Goal: Task Accomplishment & Management: Complete application form

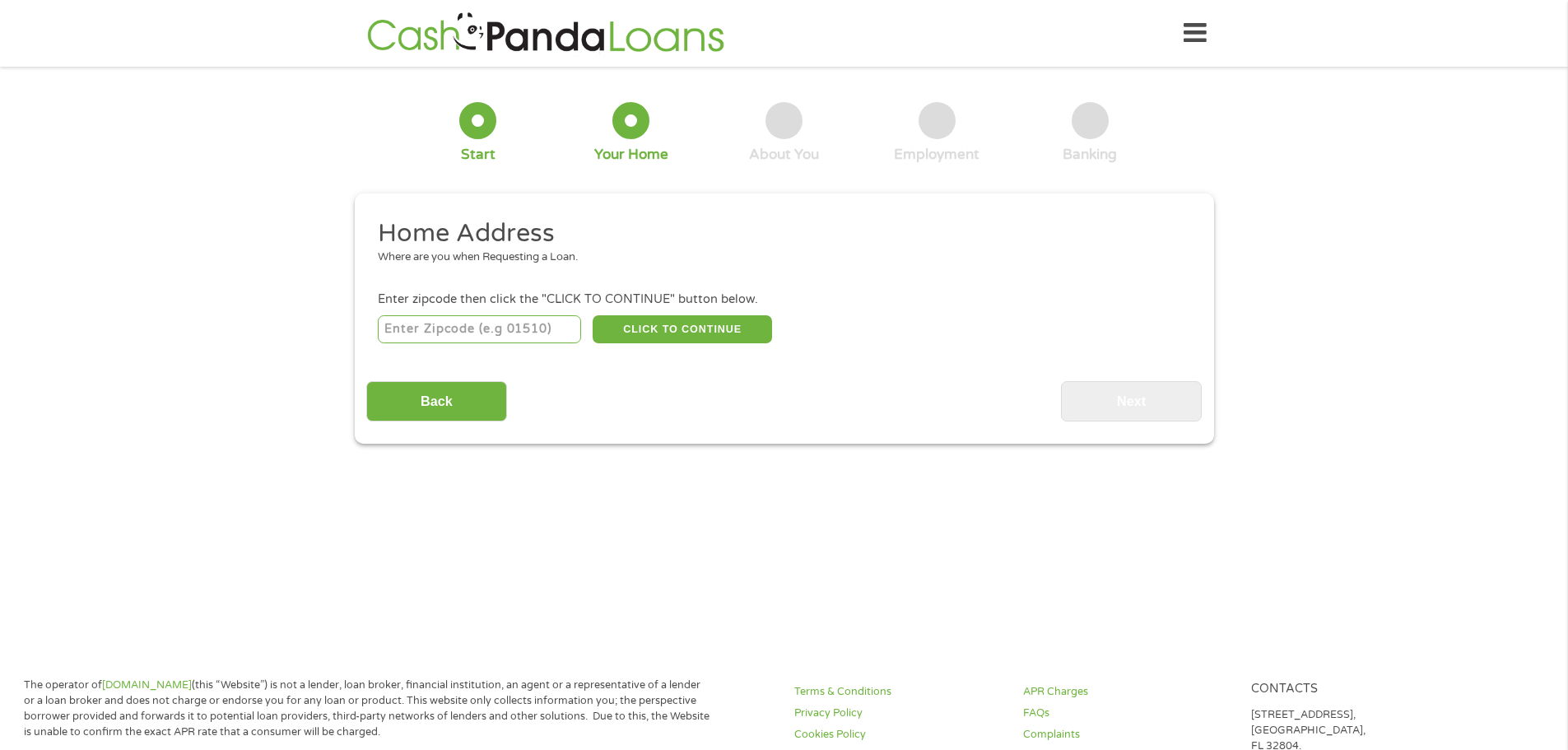
click at [555, 319] on input "number" at bounding box center [479, 329] width 203 height 28
type input "68507"
click at [634, 331] on button "CLICK TO CONTINUE" at bounding box center [682, 329] width 179 height 28
type input "68507"
type input "Lincoln"
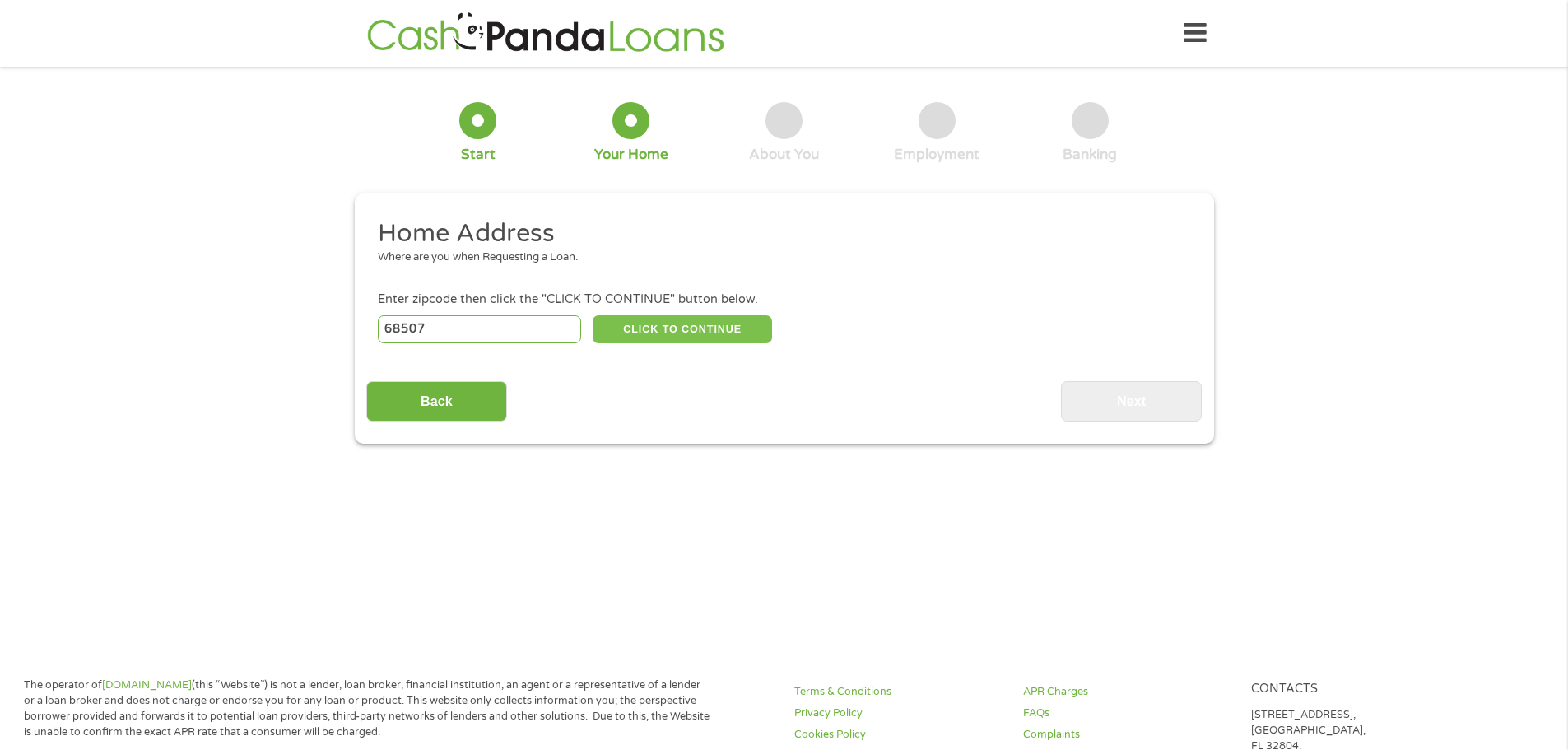
select select "[US_STATE]"
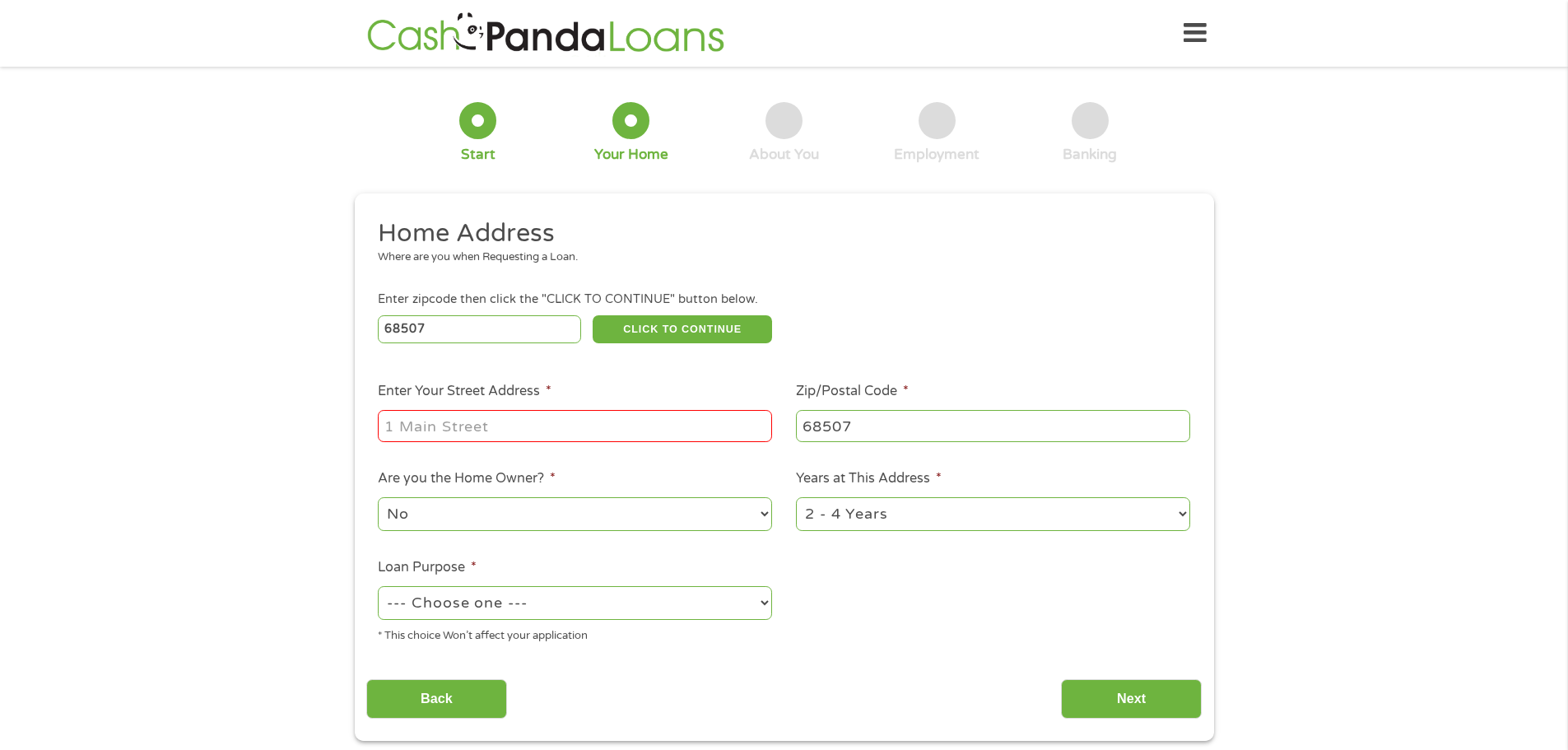
click at [535, 432] on input "Enter Your Street Address *" at bounding box center [574, 425] width 394 height 31
type input "[STREET_ADDRESS][PERSON_NAME]"
click at [891, 528] on select "1 Year or less 1 - 2 Years 2 - 4 Years Over 4 Years" at bounding box center [993, 514] width 394 height 34
click at [796, 498] on select "1 Year or less 1 - 2 Years 2 - 4 Years Over 4 Years" at bounding box center [993, 514] width 394 height 34
click at [596, 601] on select "--- Choose one --- Pay Bills Debt Consolidation Home Improvement Major Purchase…" at bounding box center [574, 603] width 394 height 34
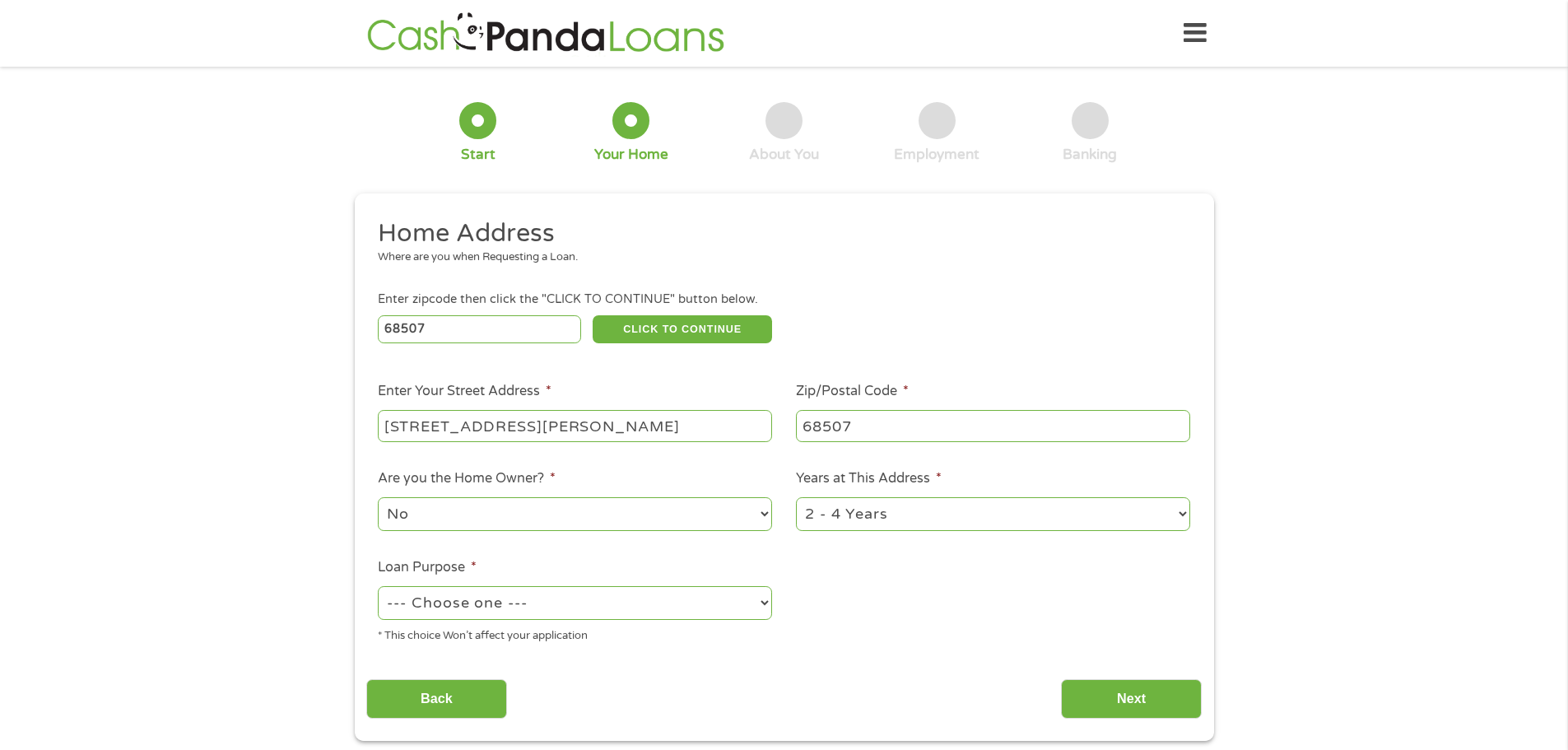
click at [378, 586] on select "--- Choose one --- Pay Bills Debt Consolidation Home Improvement Major Purchase…" at bounding box center [574, 603] width 394 height 34
click at [535, 608] on select "--- Choose one --- Pay Bills Debt Consolidation Home Improvement Major Purchase…" at bounding box center [574, 603] width 394 height 34
select select "debtconsolidation"
click at [378, 586] on select "--- Choose one --- Pay Bills Debt Consolidation Home Improvement Major Purchase…" at bounding box center [574, 603] width 394 height 34
click at [1152, 694] on input "Next" at bounding box center [1132, 700] width 141 height 41
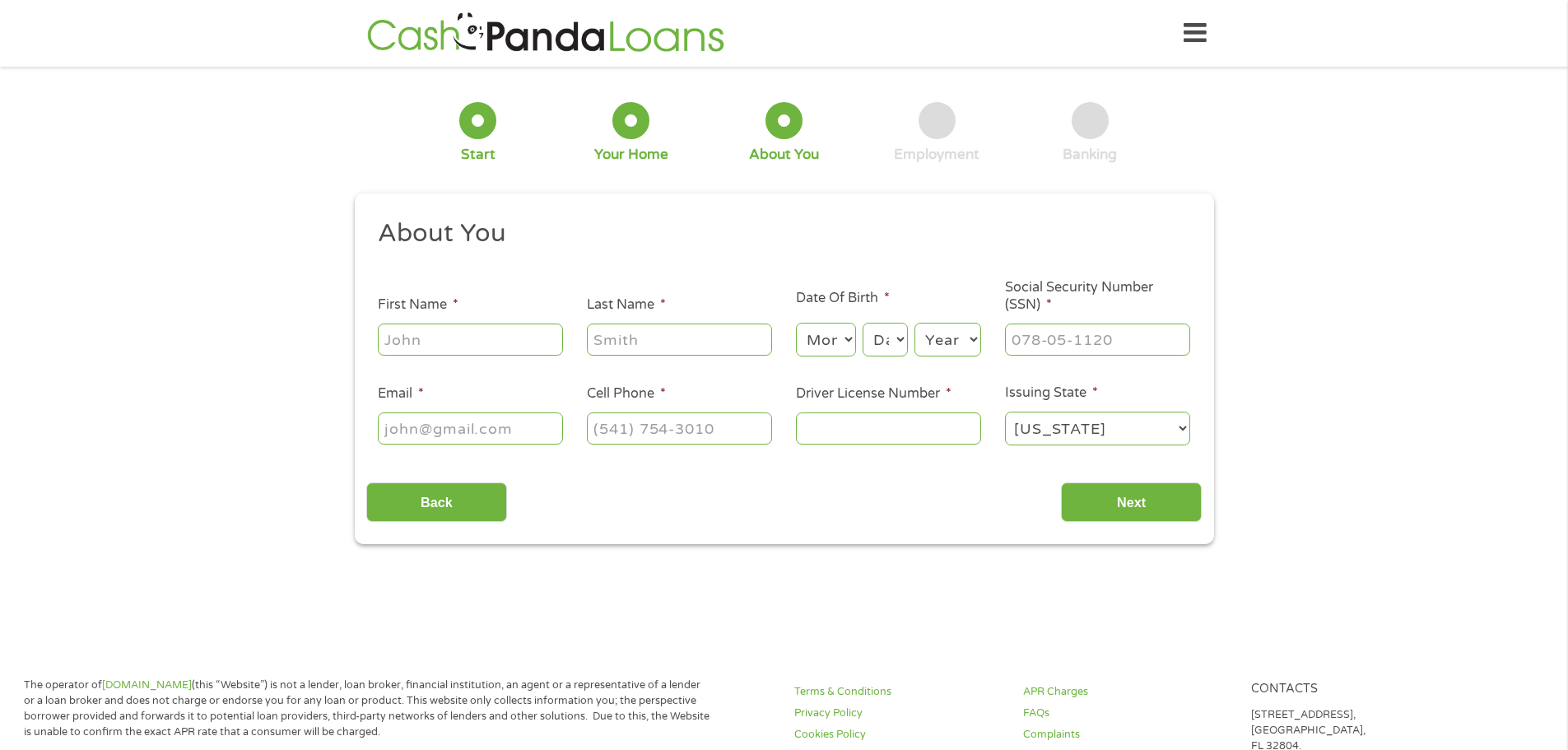
scroll to position [6, 6]
click at [507, 337] on input "First Name *" at bounding box center [470, 339] width 185 height 31
type input "Angel"
type input "[PERSON_NAME]"
drag, startPoint x: 821, startPoint y: 331, endPoint x: 821, endPoint y: 319, distance: 12.0
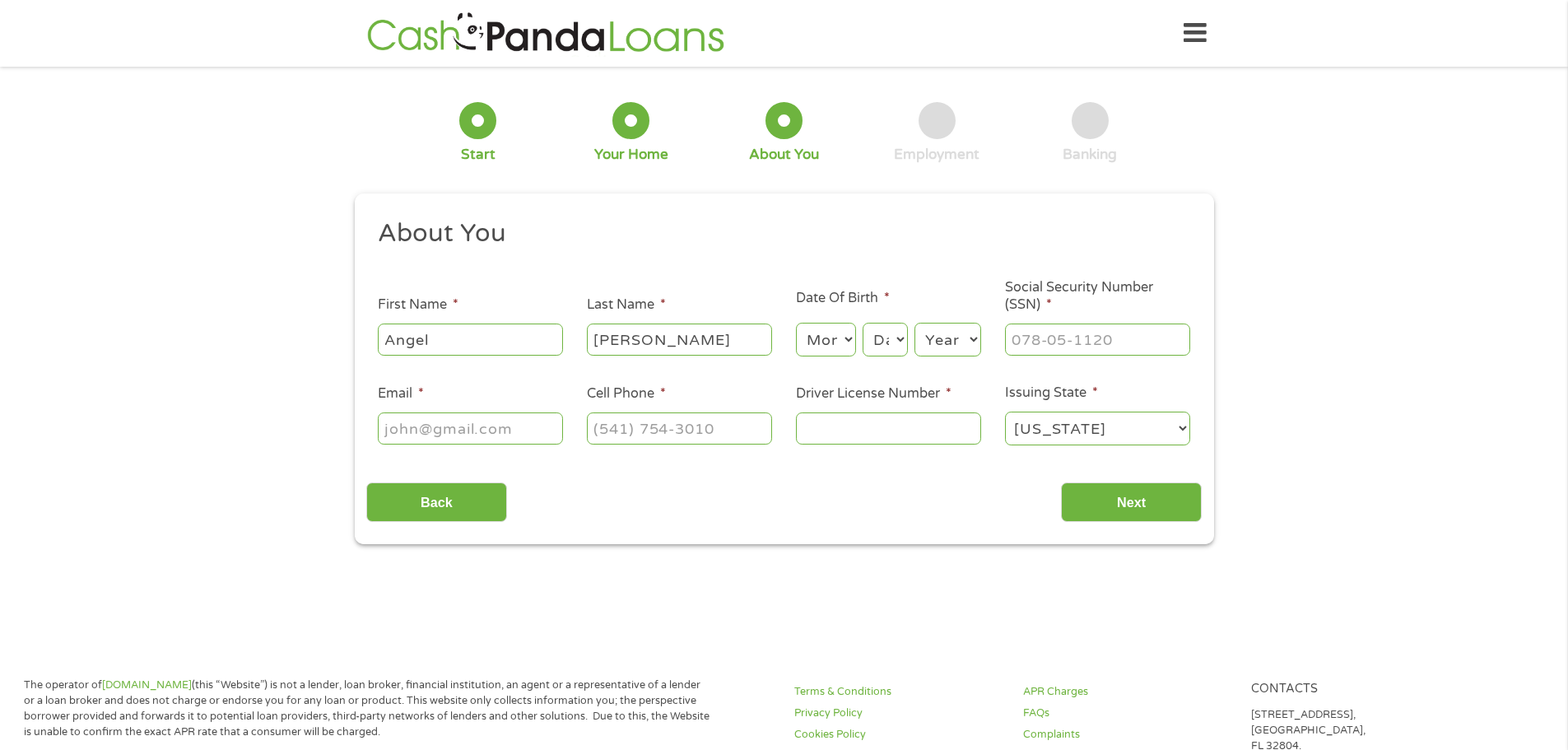
click at [821, 329] on select "Month 1 2 3 4 5 6 7 8 9 10 11 12" at bounding box center [826, 340] width 60 height 34
select select "2"
click at [796, 323] on select "Month 1 2 3 4 5 6 7 8 9 10 11 12" at bounding box center [826, 340] width 60 height 34
click at [867, 352] on select "Day 1 2 3 4 5 6 7 8 9 10 11 12 13 14 15 16 17 18 19 20 21 22 23 24 25 26 27 28 …" at bounding box center [885, 340] width 44 height 34
select select "27"
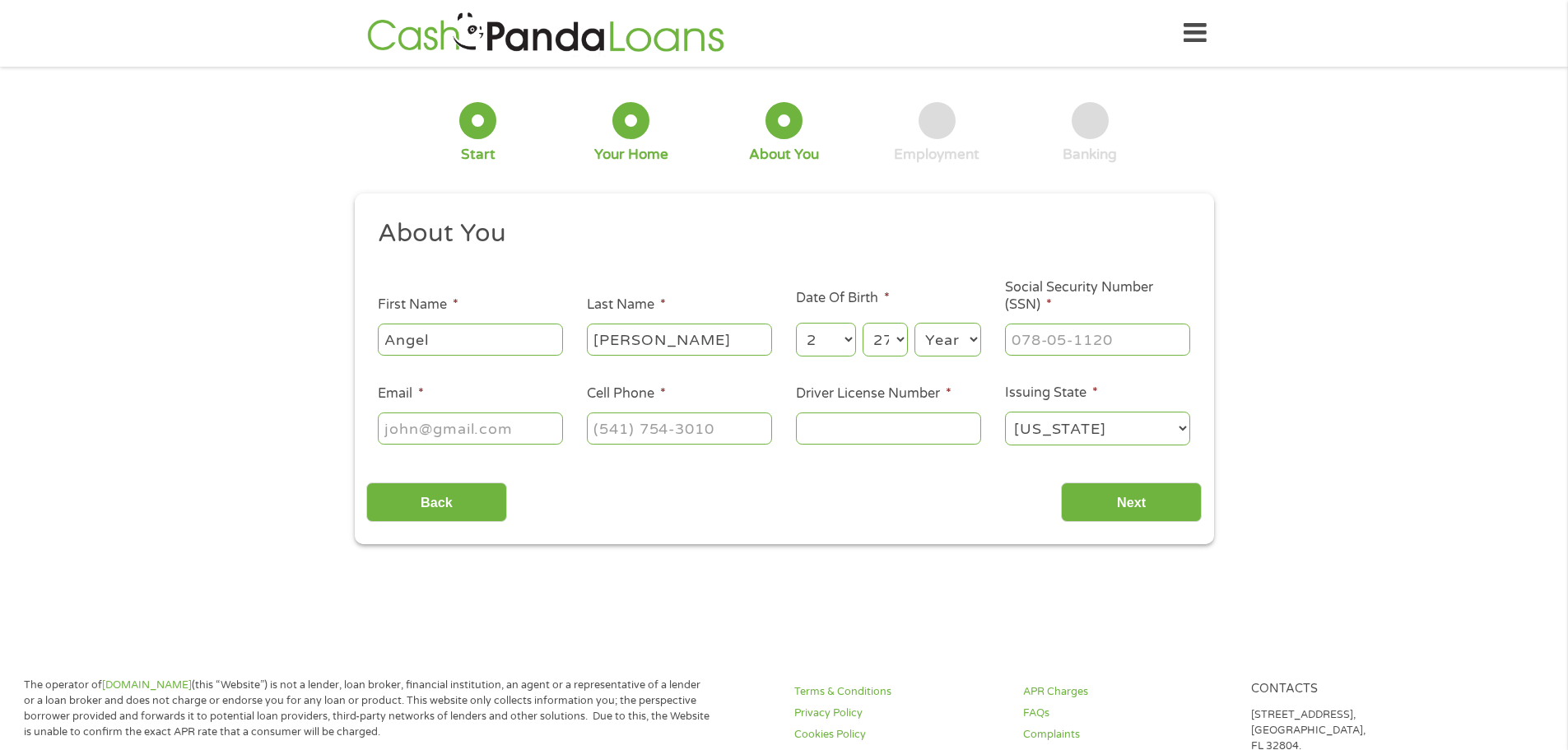
click at [863, 323] on select "Day 1 2 3 4 5 6 7 8 9 10 11 12 13 14 15 16 17 18 19 20 21 22 23 24 25 26 27 28 …" at bounding box center [885, 340] width 44 height 34
click at [938, 330] on select "Year [DATE] 2006 2005 2004 2003 2002 2001 2000 1999 1998 1997 1996 1995 1994 19…" at bounding box center [949, 340] width 67 height 34
select select "1994"
click at [915, 323] on select "Year [DATE] 2006 2005 2004 2003 2002 2001 2000 1999 1998 1997 1996 1995 1994 19…" at bounding box center [949, 340] width 67 height 34
click at [1031, 341] on input "___-__-____" at bounding box center [1098, 339] width 185 height 31
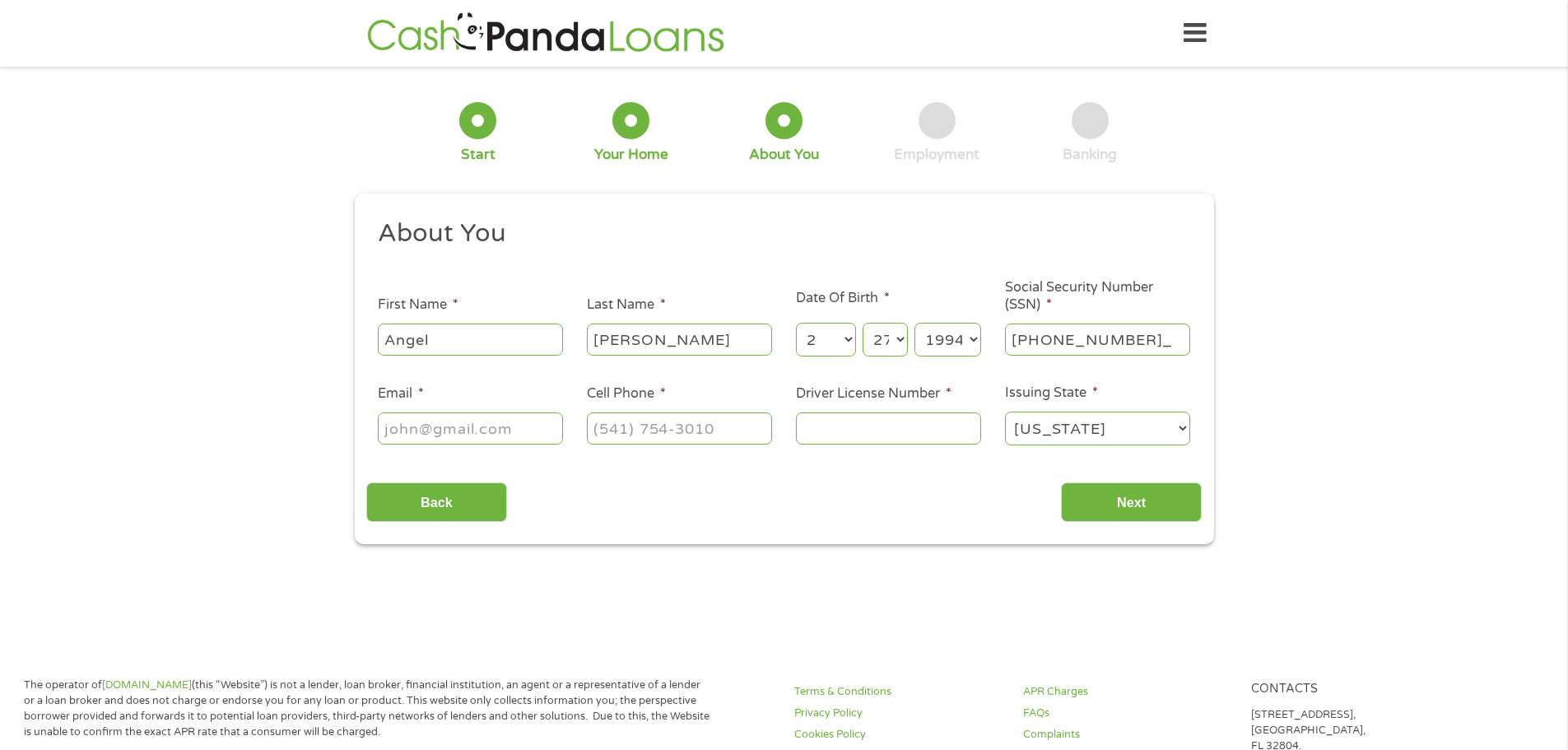
type input "506-33-7338"
click at [524, 424] on input "Email *" at bounding box center [470, 427] width 185 height 31
type input "[EMAIL_ADDRESS][DOMAIN_NAME]"
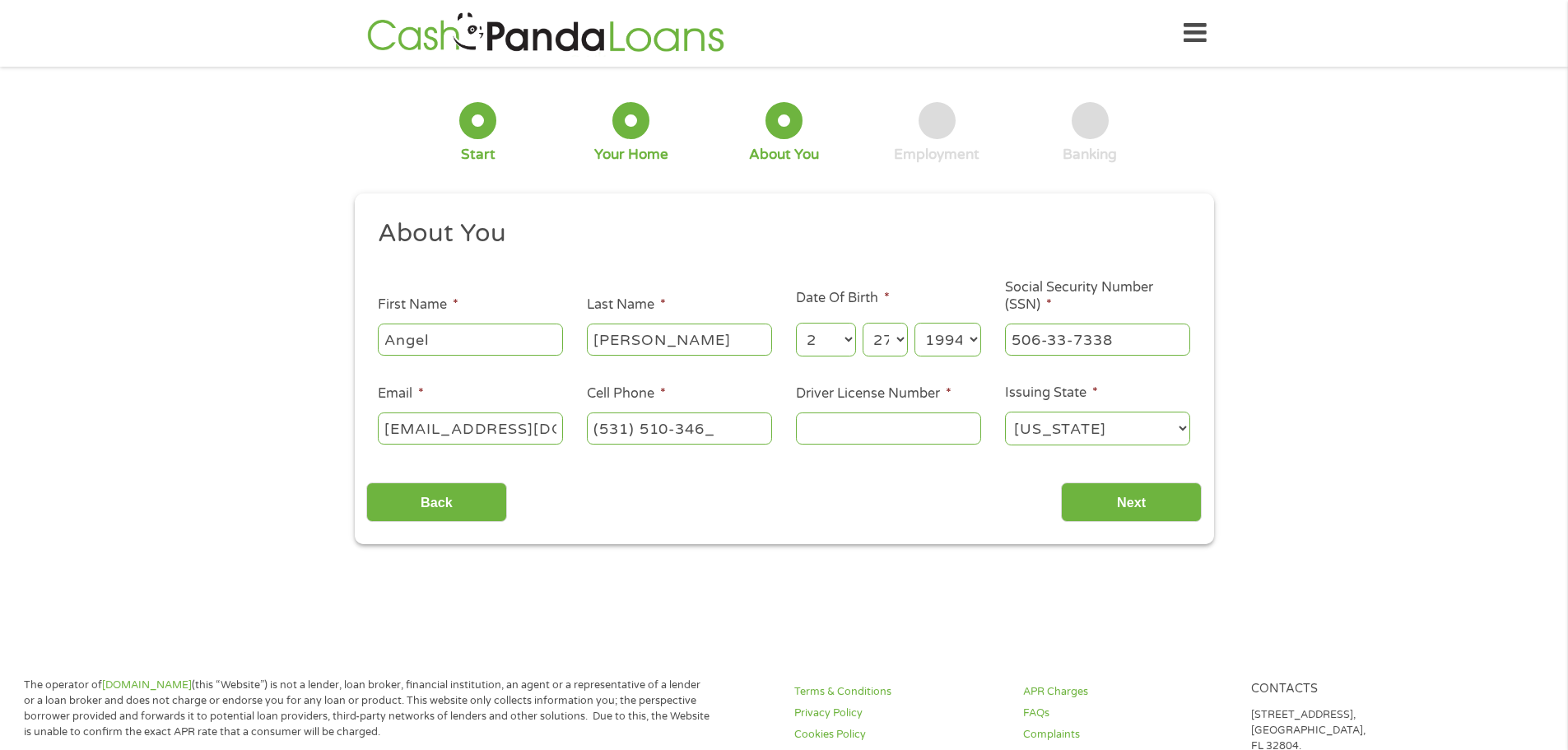
type input "[PHONE_NUMBER]"
type input "H13339793"
select select "[US_STATE]"
click at [1157, 511] on input "Next" at bounding box center [1132, 503] width 141 height 41
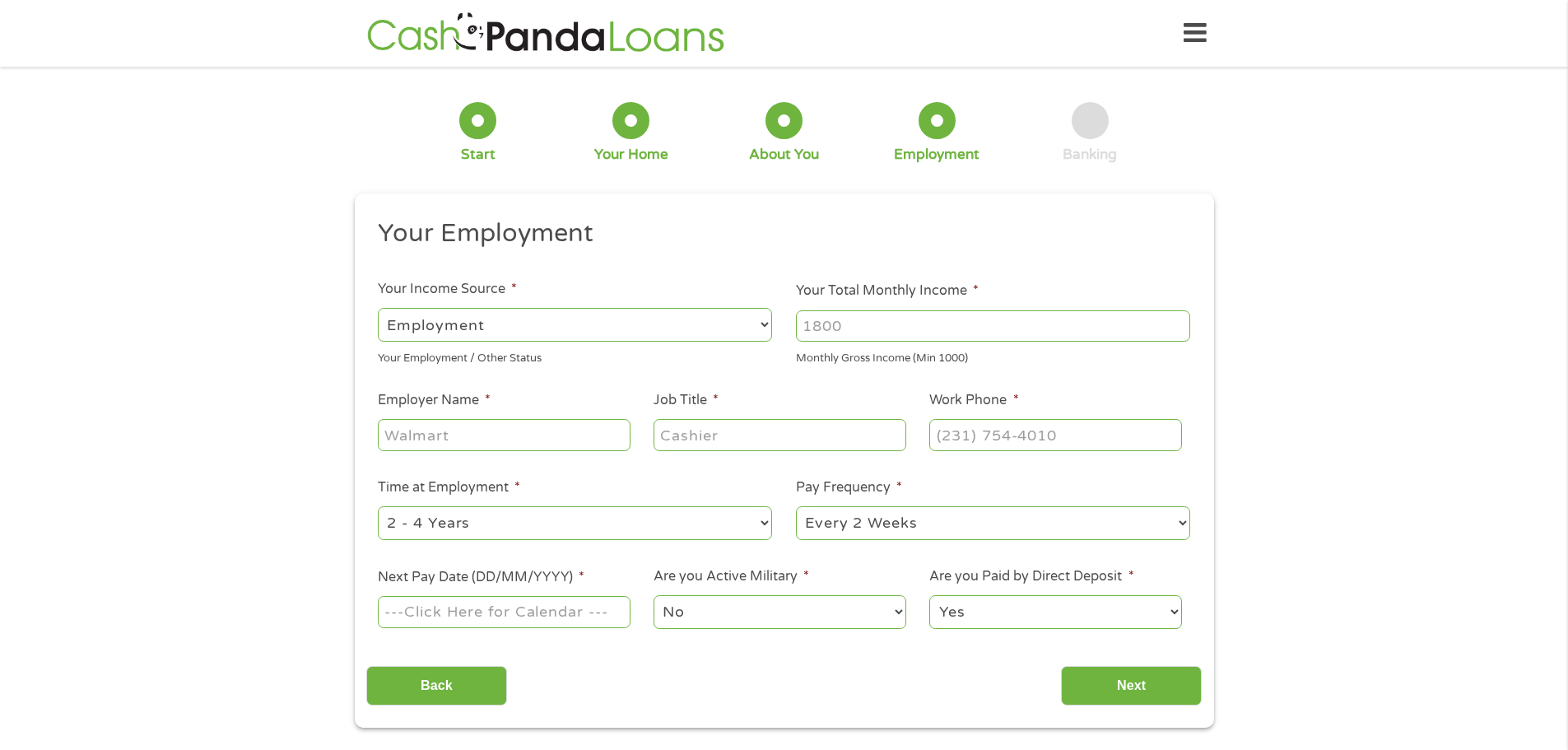
scroll to position [6, 6]
click at [844, 326] on input "Your Total Monthly Income *" at bounding box center [993, 326] width 394 height 31
type input "2200"
click at [407, 455] on ul "Your Employment Your Income Source * --- Choose one --- Employment [DEMOGRAPHIC…" at bounding box center [784, 430] width 836 height 426
click at [406, 438] on input "Employer Name *" at bounding box center [504, 434] width 252 height 31
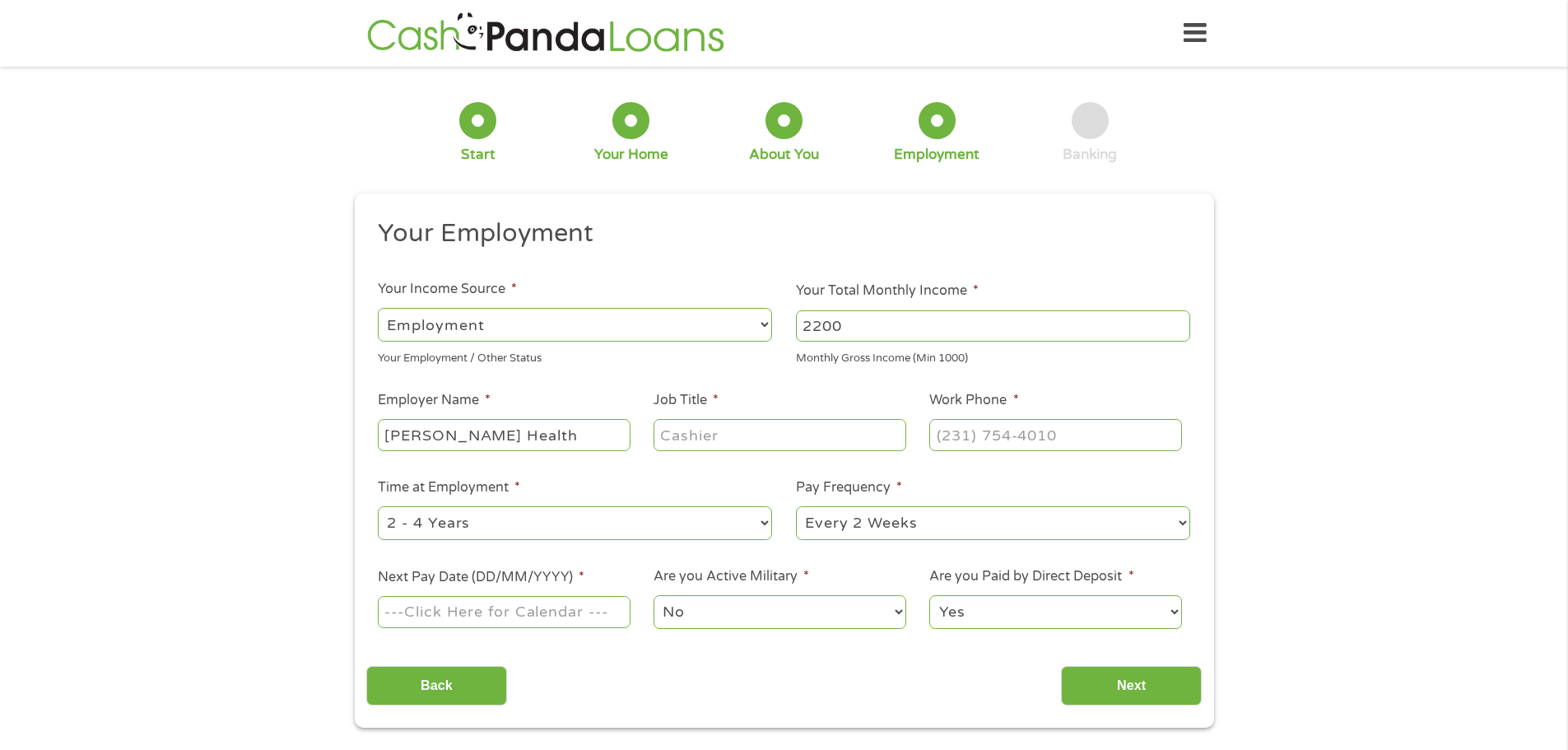
type input "[PERSON_NAME] Health"
type input "[MEDICAL_DATA]"
type input "[PHONE_NUMBER]"
click at [434, 536] on select "--- Choose one --- 1 Year or less 1 - 2 Years 2 - 4 Years Over 4 Years" at bounding box center [574, 523] width 394 height 34
select select "24months"
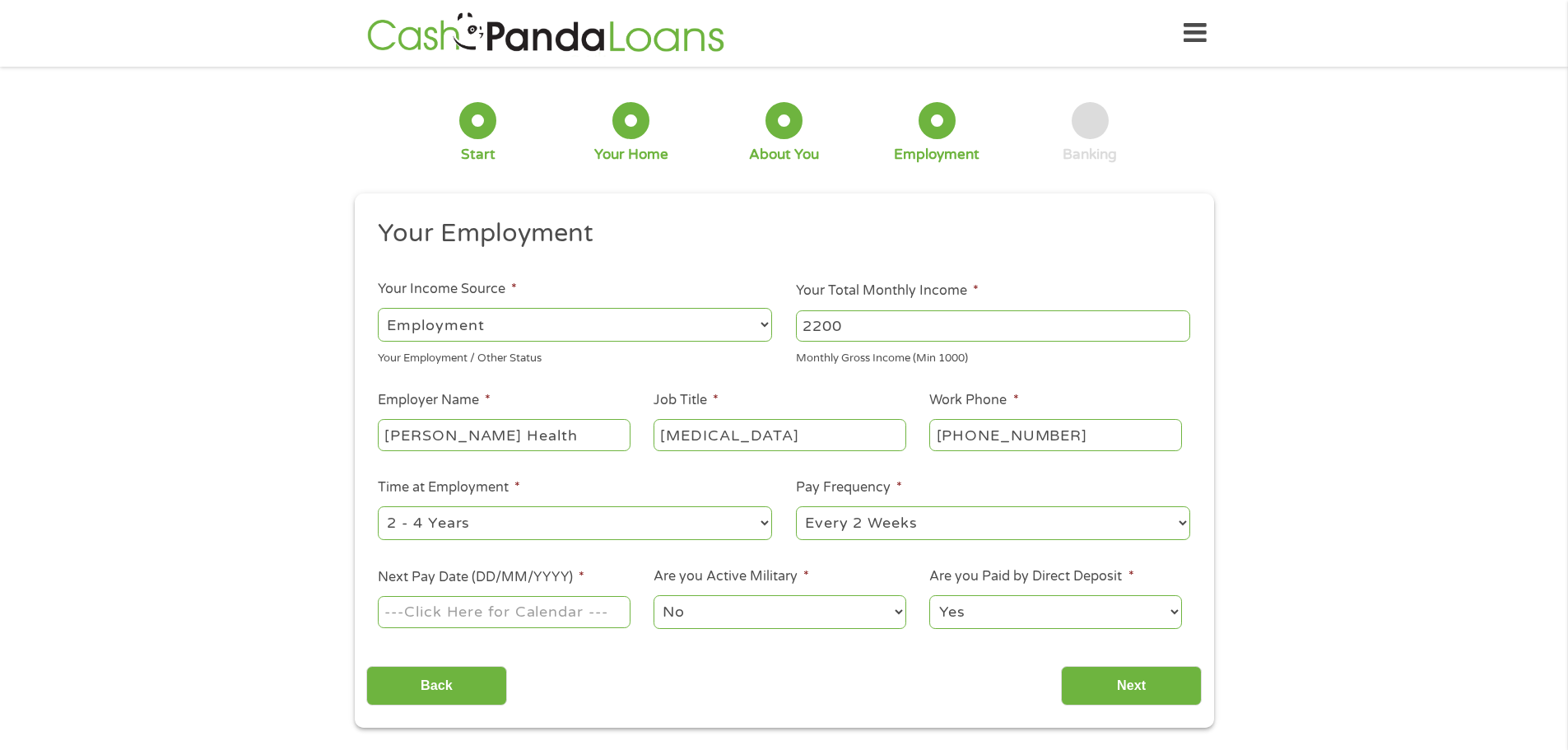
click at [378, 506] on select "--- Choose one --- 1 Year or less 1 - 2 Years 2 - 4 Years Over 4 Years" at bounding box center [574, 523] width 394 height 34
click at [861, 524] on select "--- Choose one --- Every 2 Weeks Every Week Monthly Semi-Monthly" at bounding box center [993, 523] width 394 height 34
click at [796, 506] on select "--- Choose one --- Every 2 Weeks Every Week Monthly Semi-Monthly" at bounding box center [993, 523] width 394 height 34
click at [529, 610] on input "Next Pay Date (DD/MM/YYYY) *" at bounding box center [504, 611] width 252 height 31
type input "[DATE]"
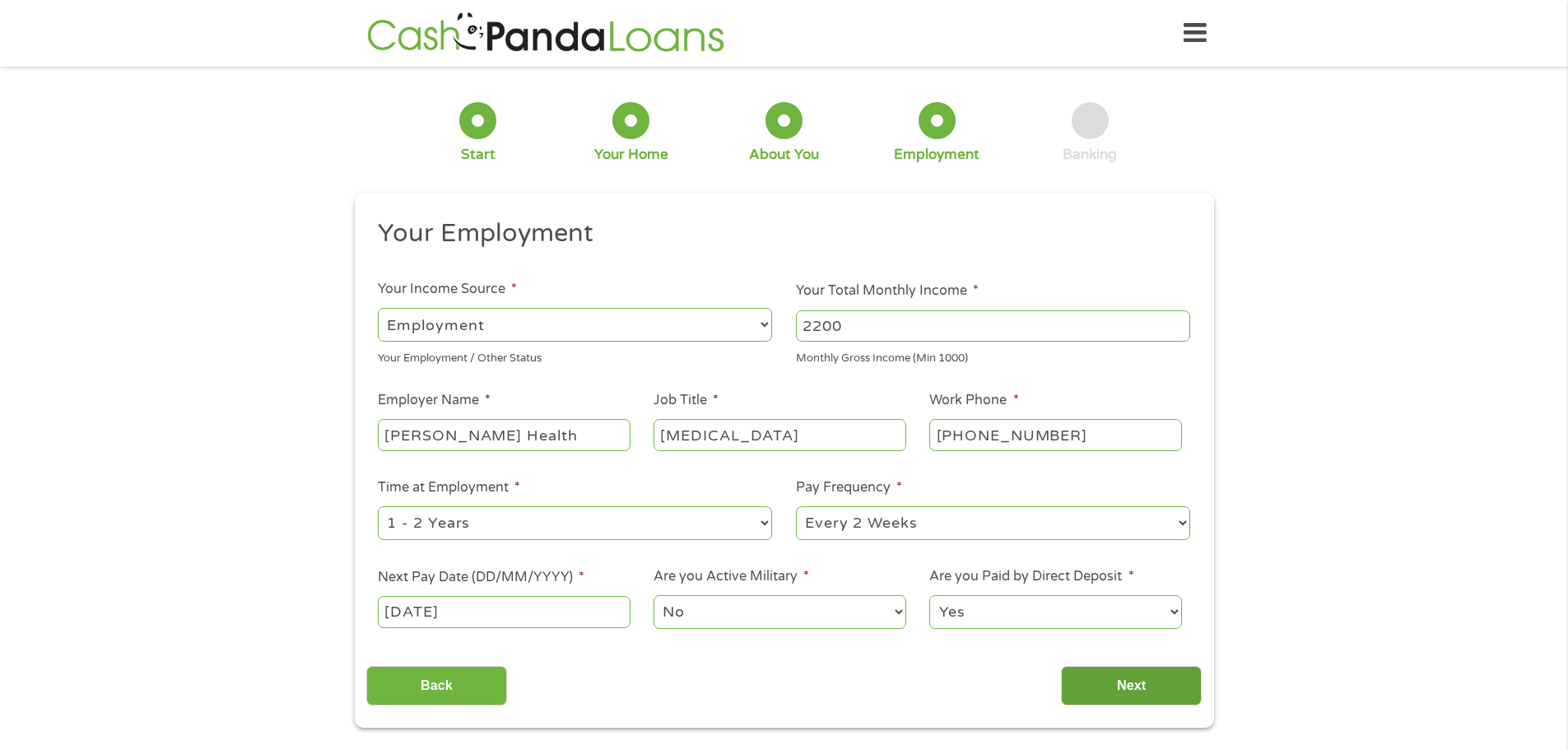
click at [1086, 676] on input "Next" at bounding box center [1132, 686] width 141 height 41
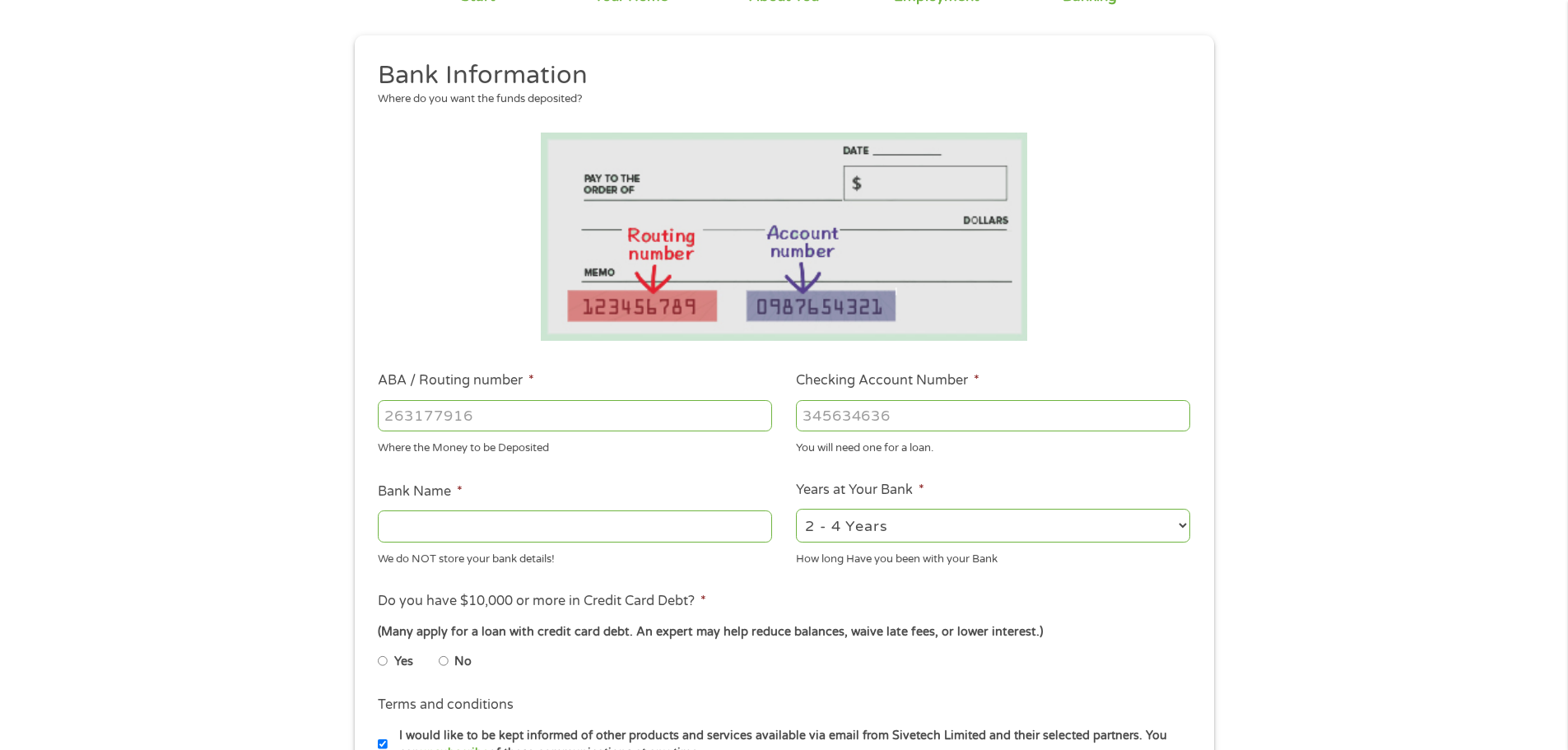
scroll to position [165, 0]
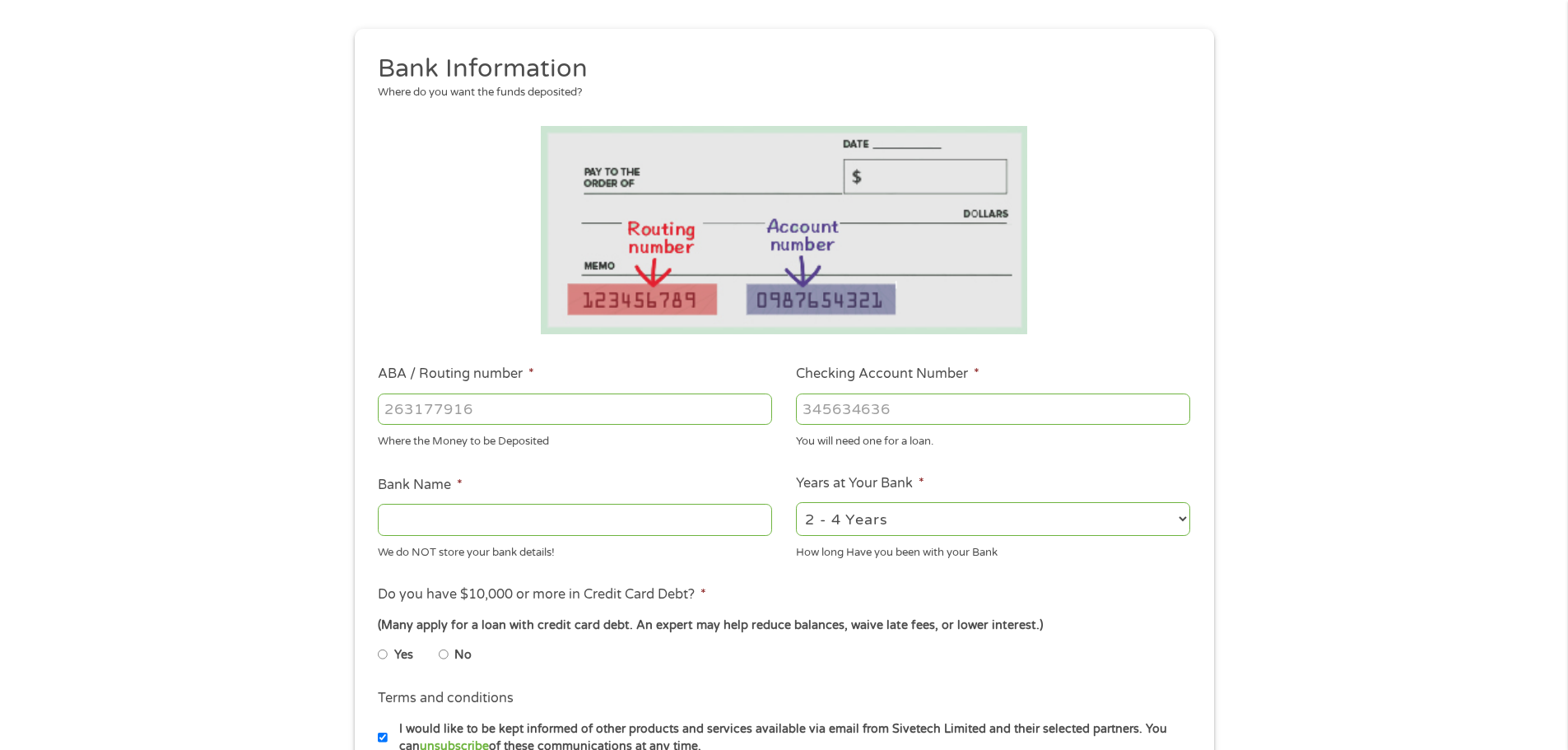
click at [555, 400] on input "ABA / Routing number *" at bounding box center [574, 409] width 394 height 31
type input "104910795"
type input "UNION BANK TRUST COMPANY"
type input "104910795"
click at [847, 408] on input "Checking Account Number *" at bounding box center [993, 409] width 394 height 31
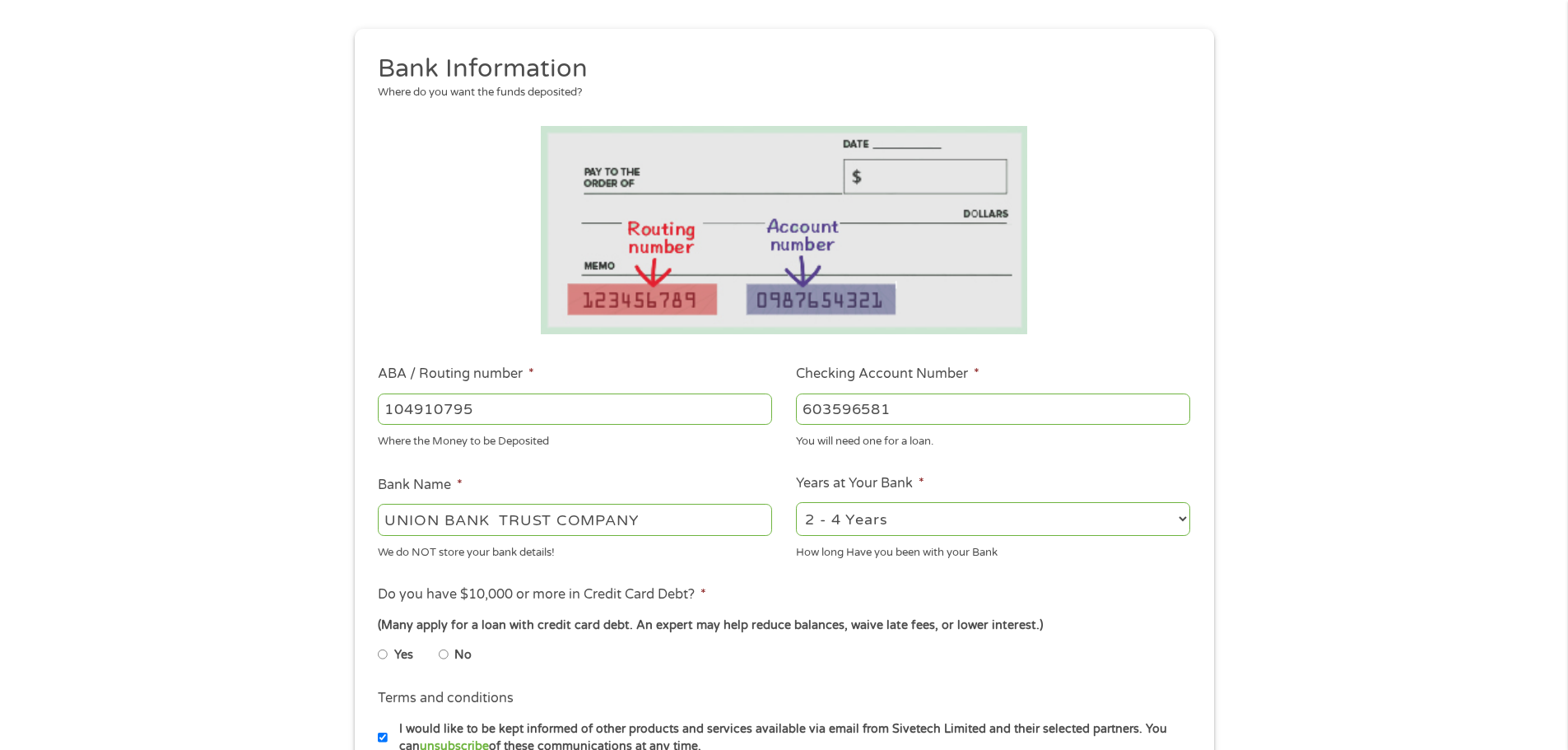
type input "603596581"
click at [873, 525] on select "2 - 4 Years 6 - 12 Months 1 - 2 Years Over 4 Years" at bounding box center [993, 519] width 394 height 34
select select "24months"
click at [796, 502] on select "2 - 4 Years 6 - 12 Months 1 - 2 Years Over 4 Years" at bounding box center [993, 519] width 394 height 34
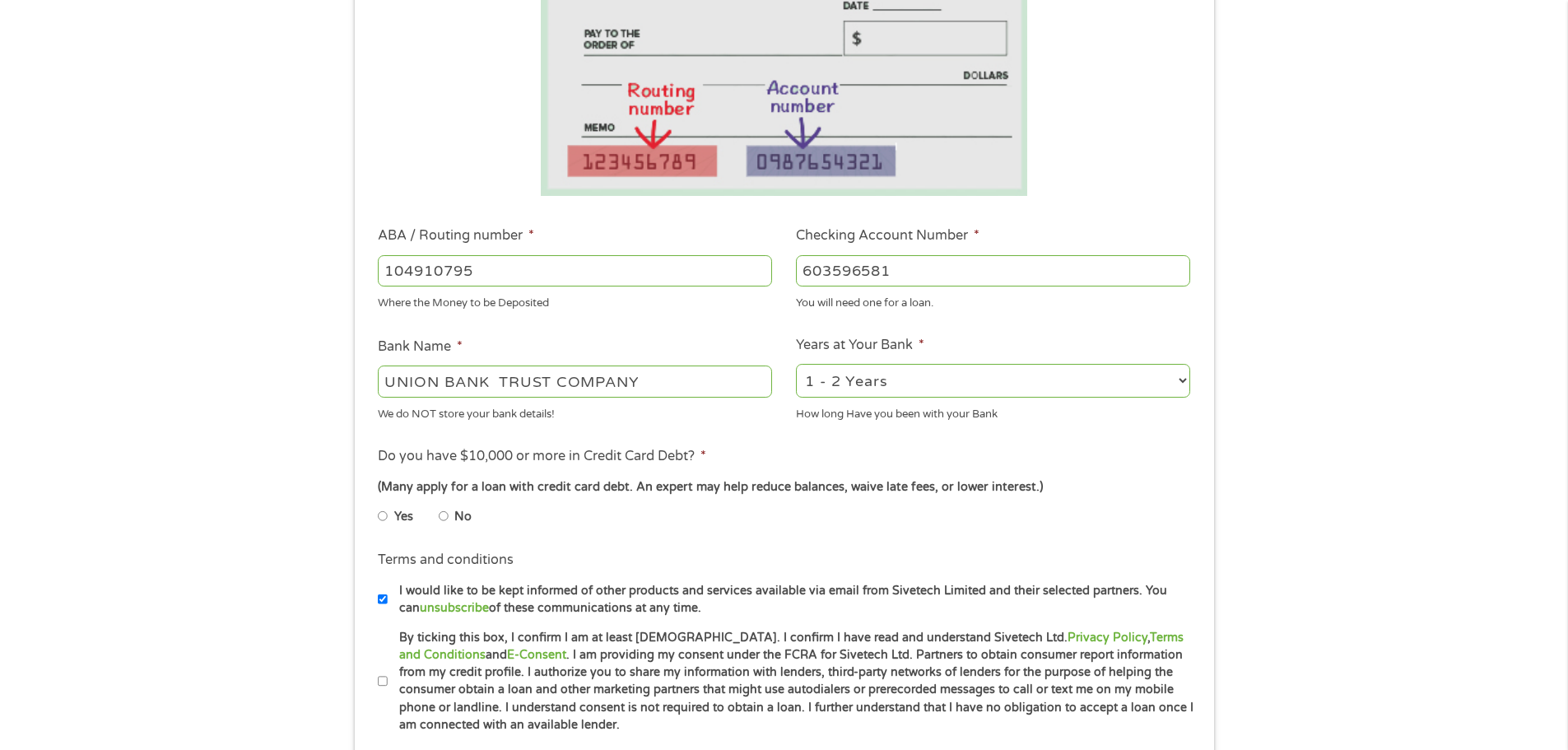
scroll to position [329, 0]
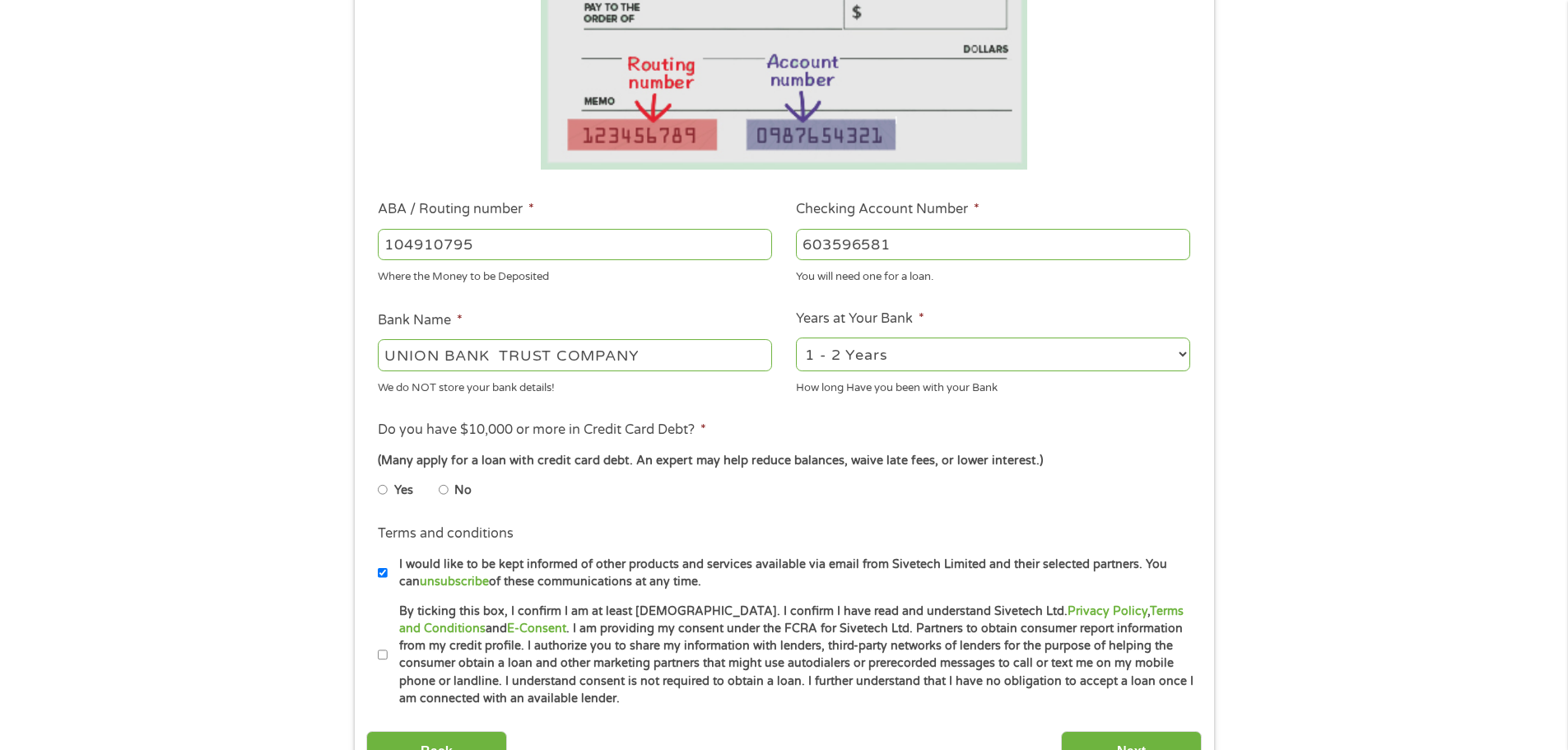
click at [455, 485] on label "No" at bounding box center [463, 491] width 18 height 19
click at [449, 485] on input "No" at bounding box center [443, 490] width 10 height 26
radio input "true"
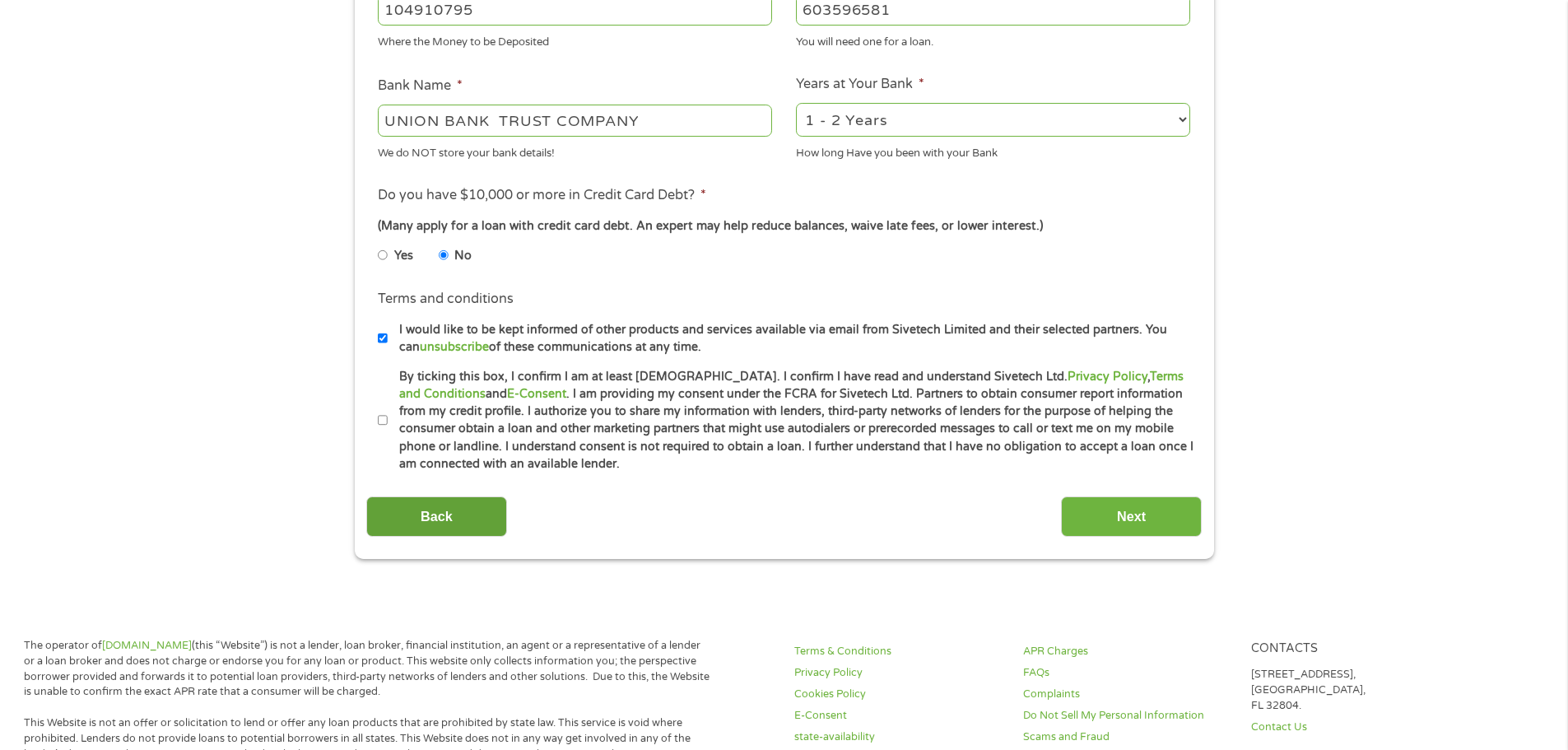
scroll to position [576, 0]
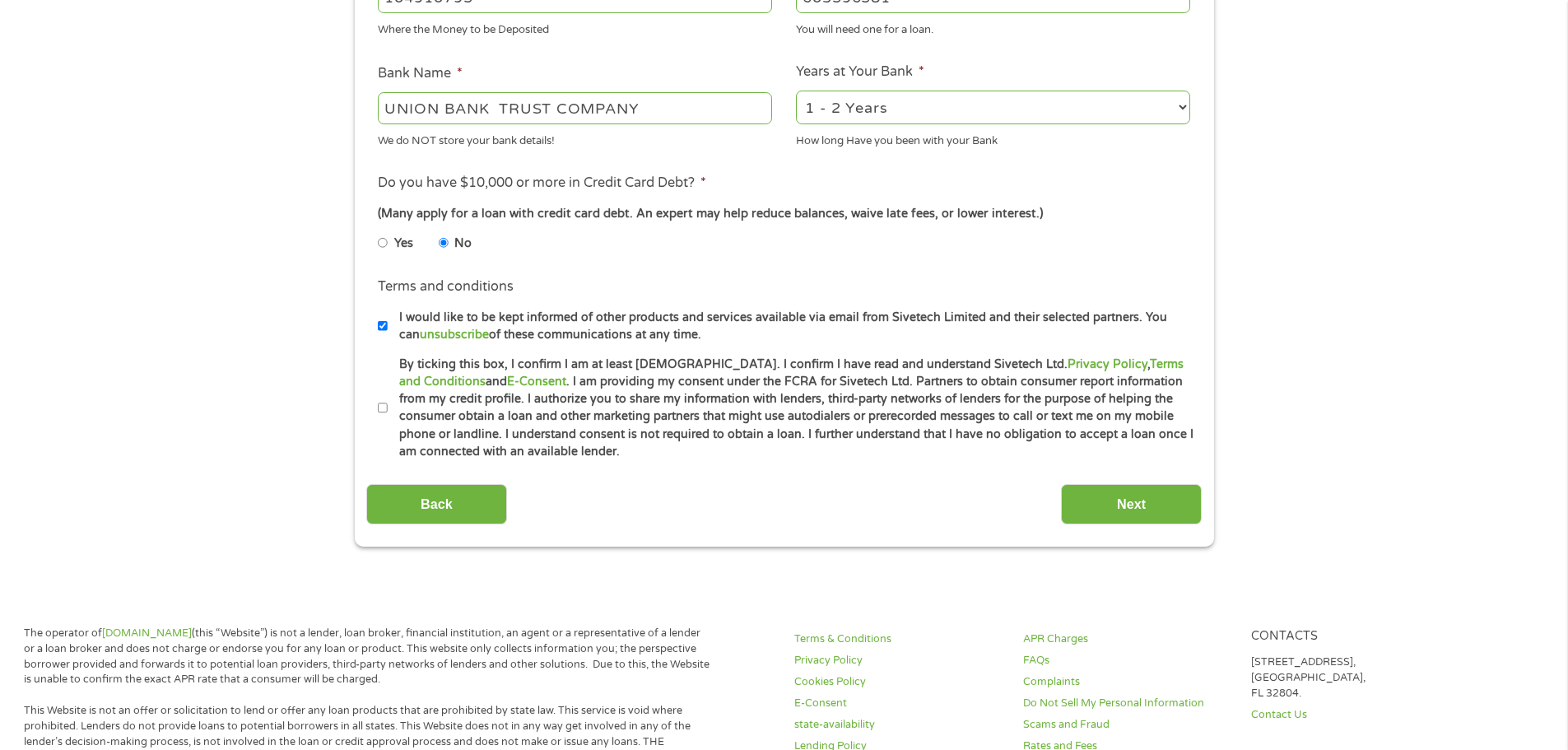
click at [394, 416] on label "By ticking this box, I confirm I am at least [DEMOGRAPHIC_DATA]. I confirm I ha…" at bounding box center [791, 408] width 807 height 105
click at [387, 416] on input "By ticking this box, I confirm I am at least [DEMOGRAPHIC_DATA]. I confirm I ha…" at bounding box center [382, 409] width 10 height 26
checkbox input "true"
click at [1119, 492] on input "Next" at bounding box center [1132, 505] width 141 height 41
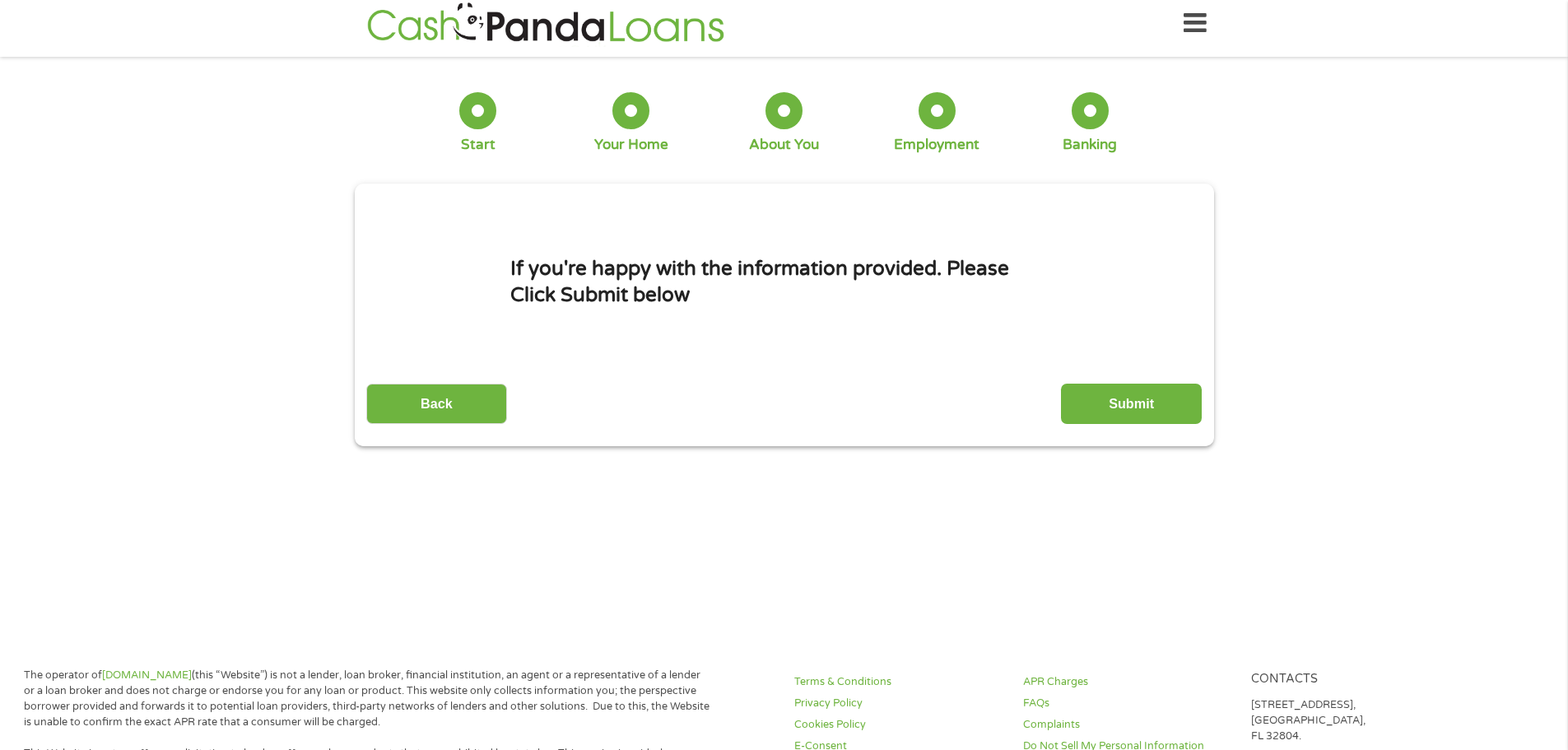
scroll to position [0, 0]
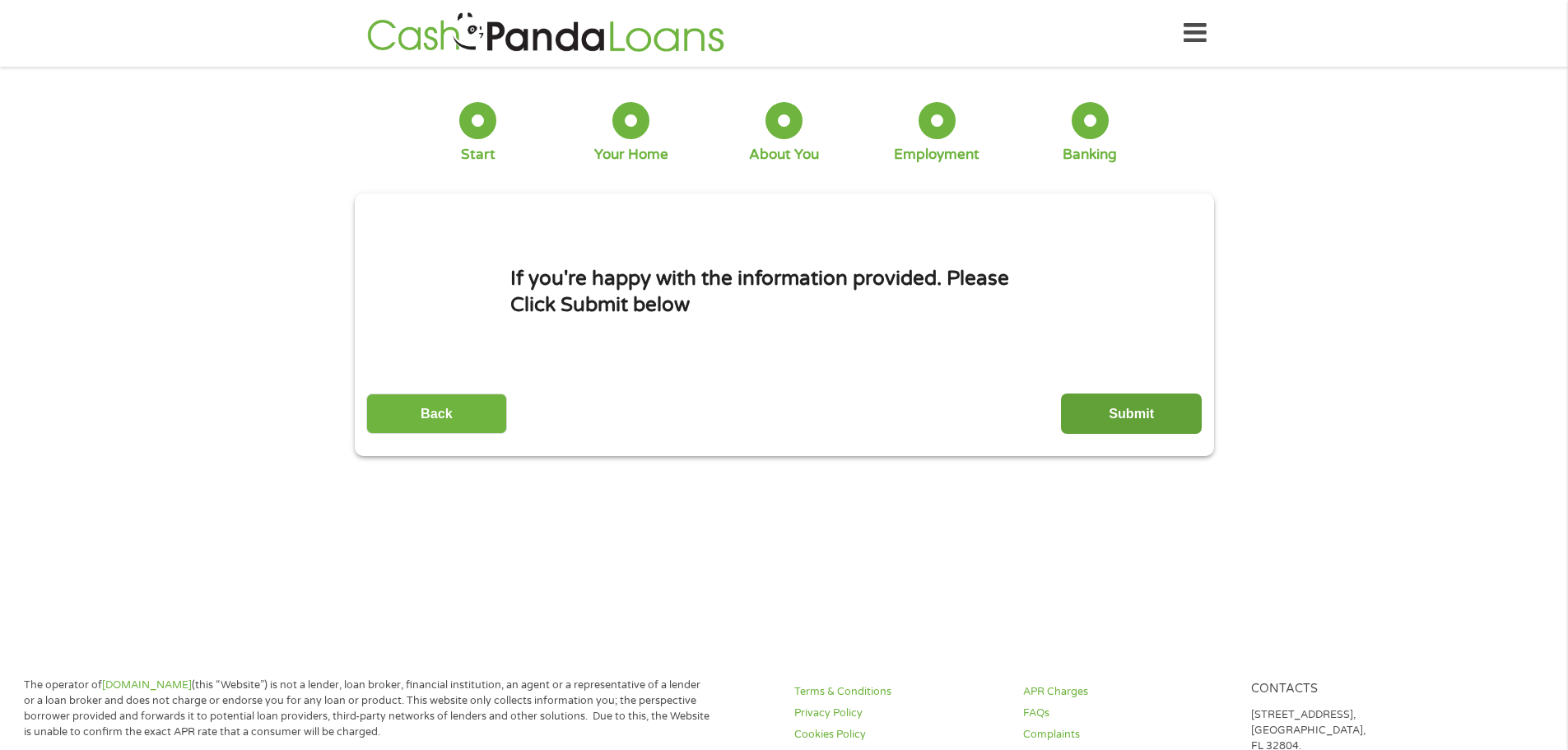
click at [1130, 426] on input "Submit" at bounding box center [1132, 414] width 141 height 41
